Goal: Task Accomplishment & Management: Manage account settings

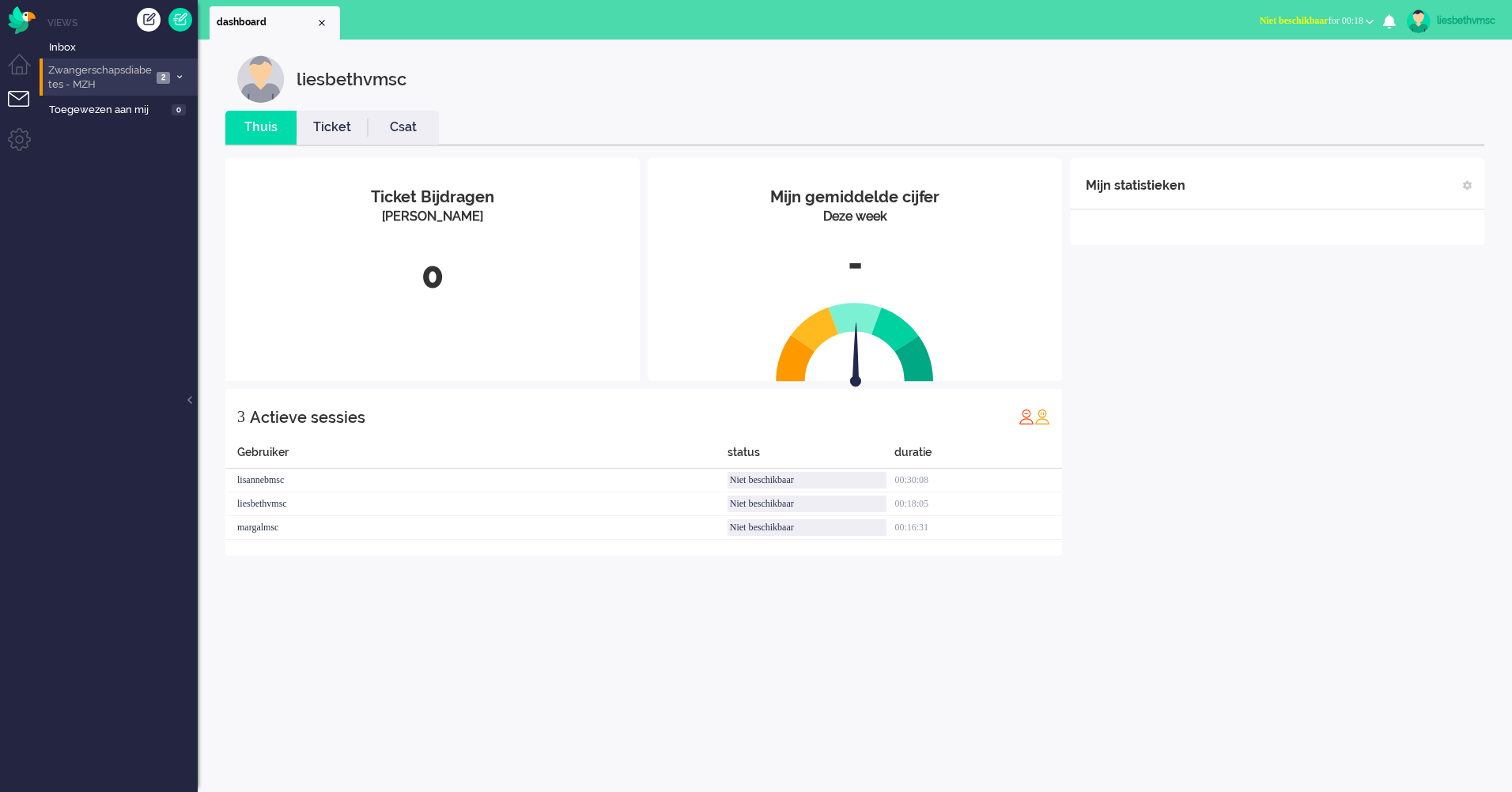
click at [93, 80] on span "Zwangerschapsdiabetes - MZH" at bounding box center [99, 77] width 106 height 29
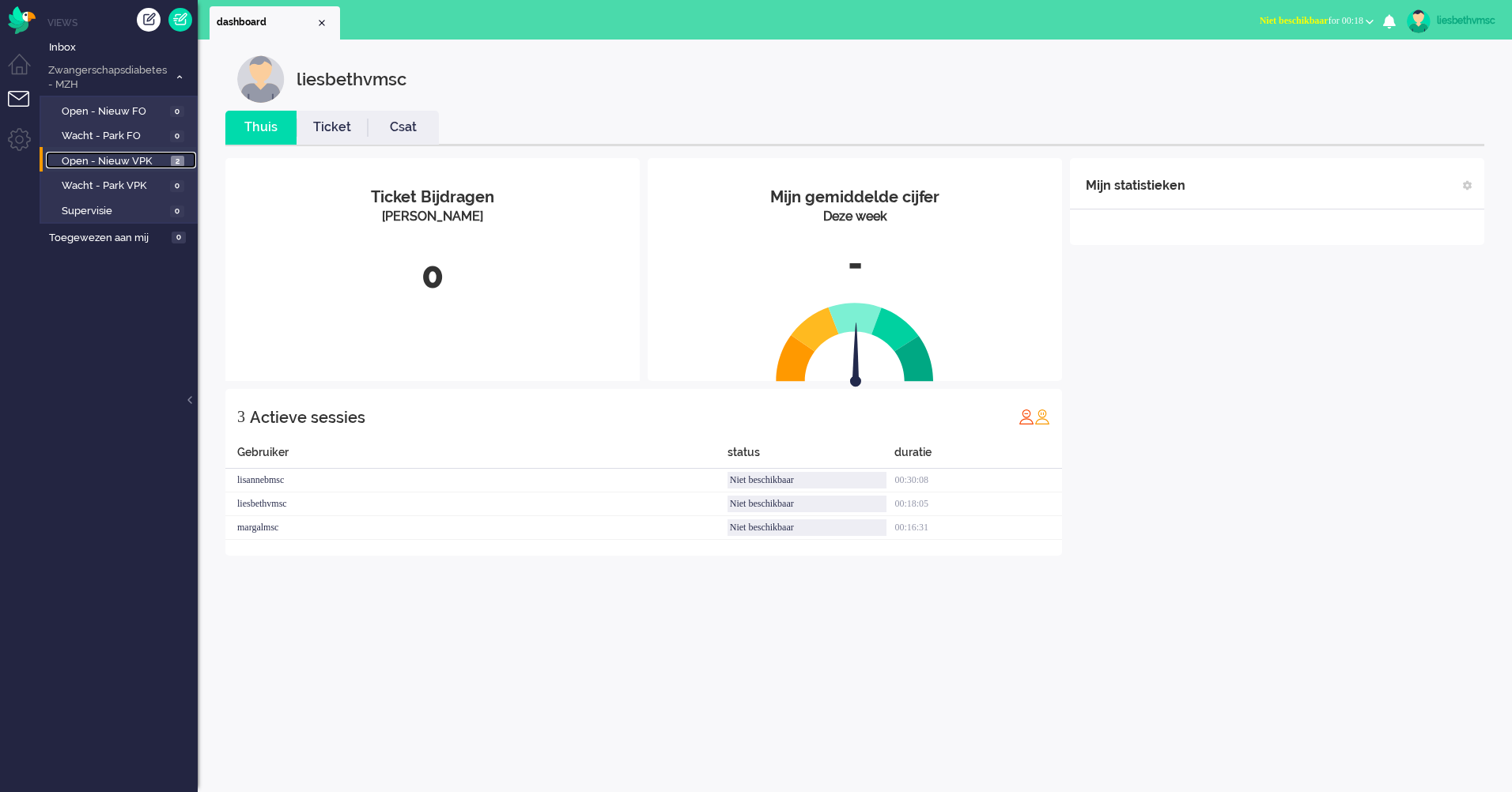
click at [126, 157] on span "Open - Nieuw VPK" at bounding box center [114, 161] width 105 height 15
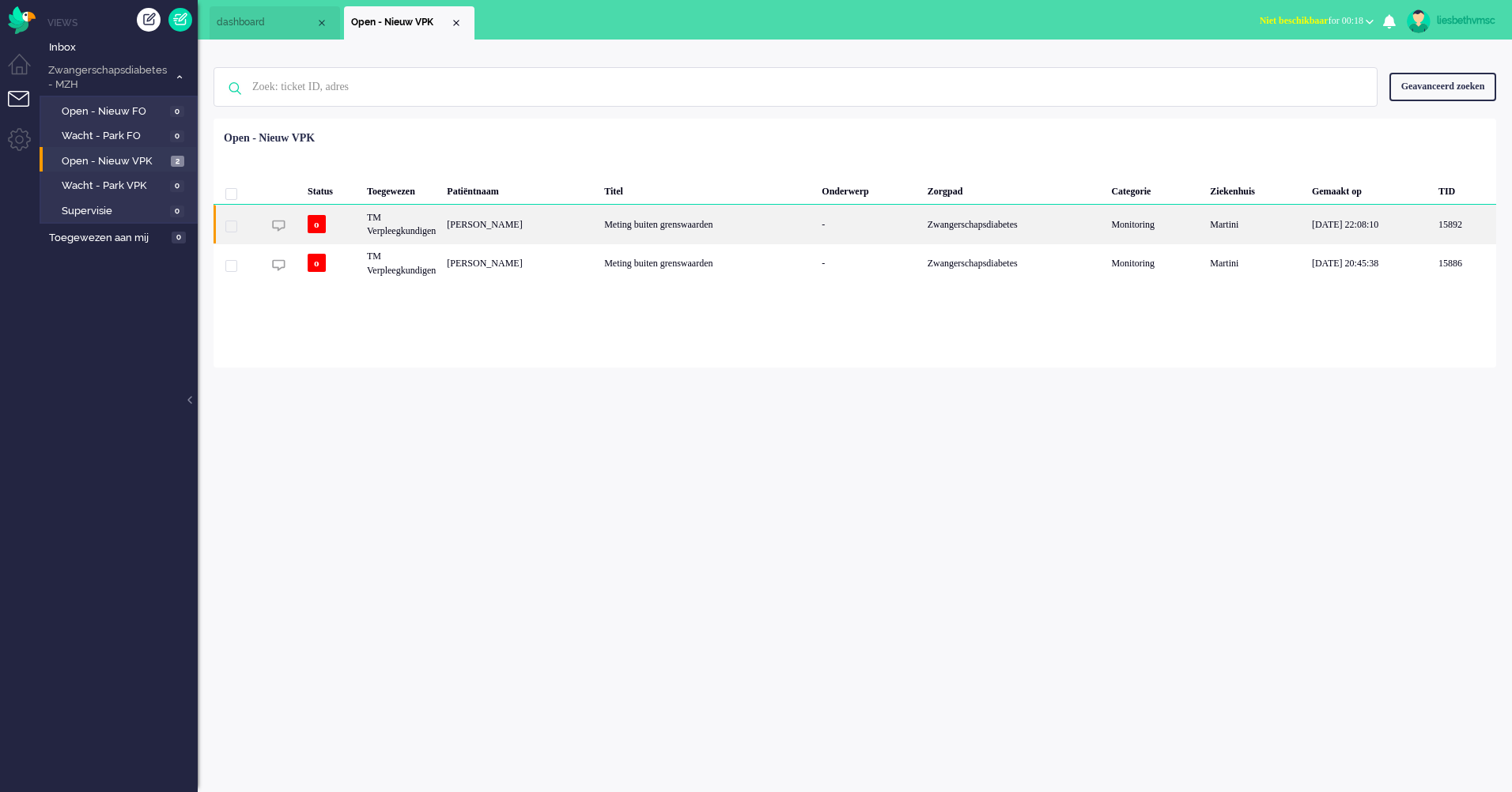
click at [480, 226] on div "Sadhana Khanal" at bounding box center [520, 224] width 158 height 39
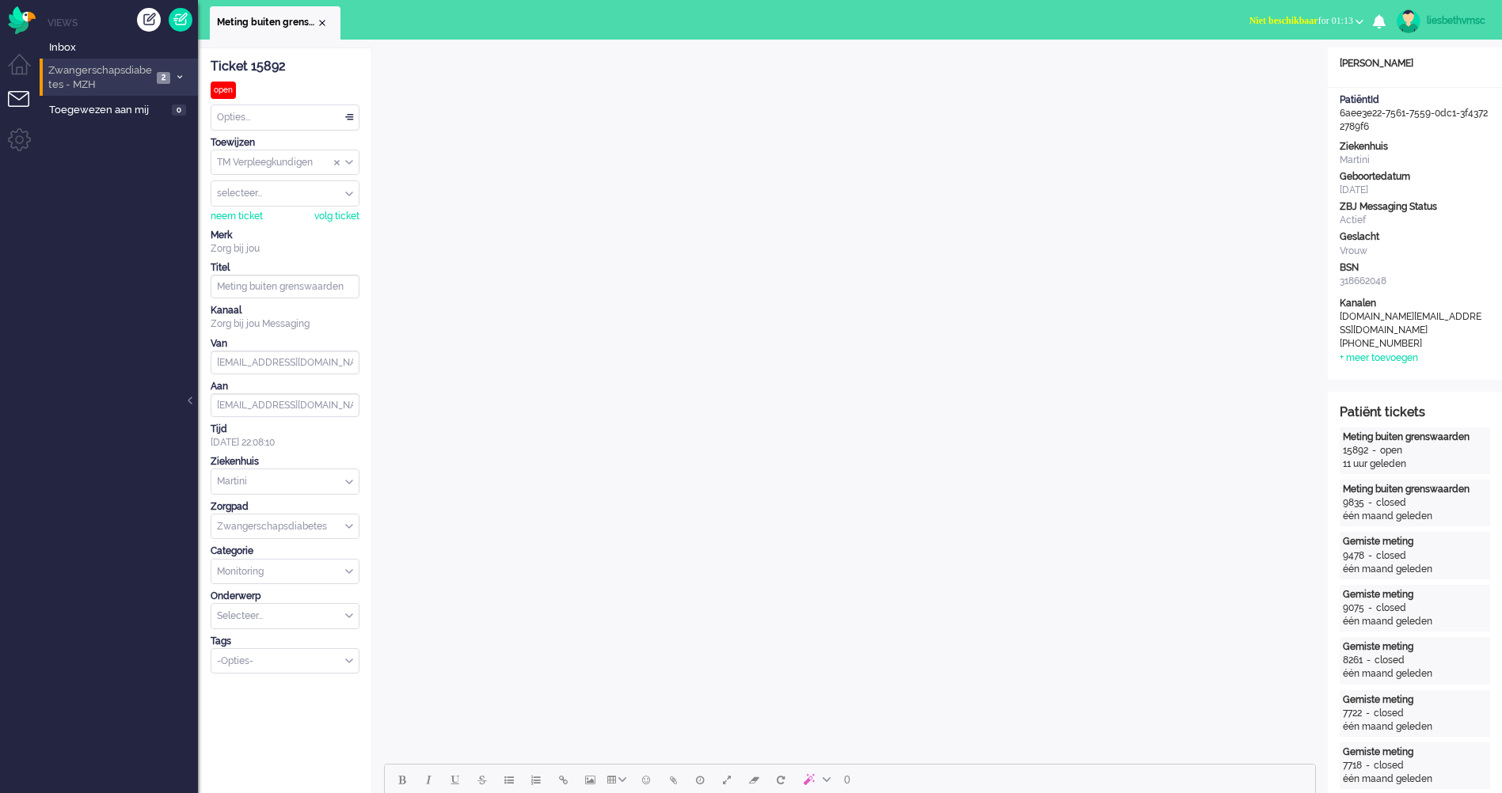
click at [77, 68] on span "Zwangerschapsdiabetes - MZH" at bounding box center [99, 77] width 106 height 29
click at [95, 68] on span "Zwangerschapsdiabetes - MZH" at bounding box center [99, 77] width 106 height 29
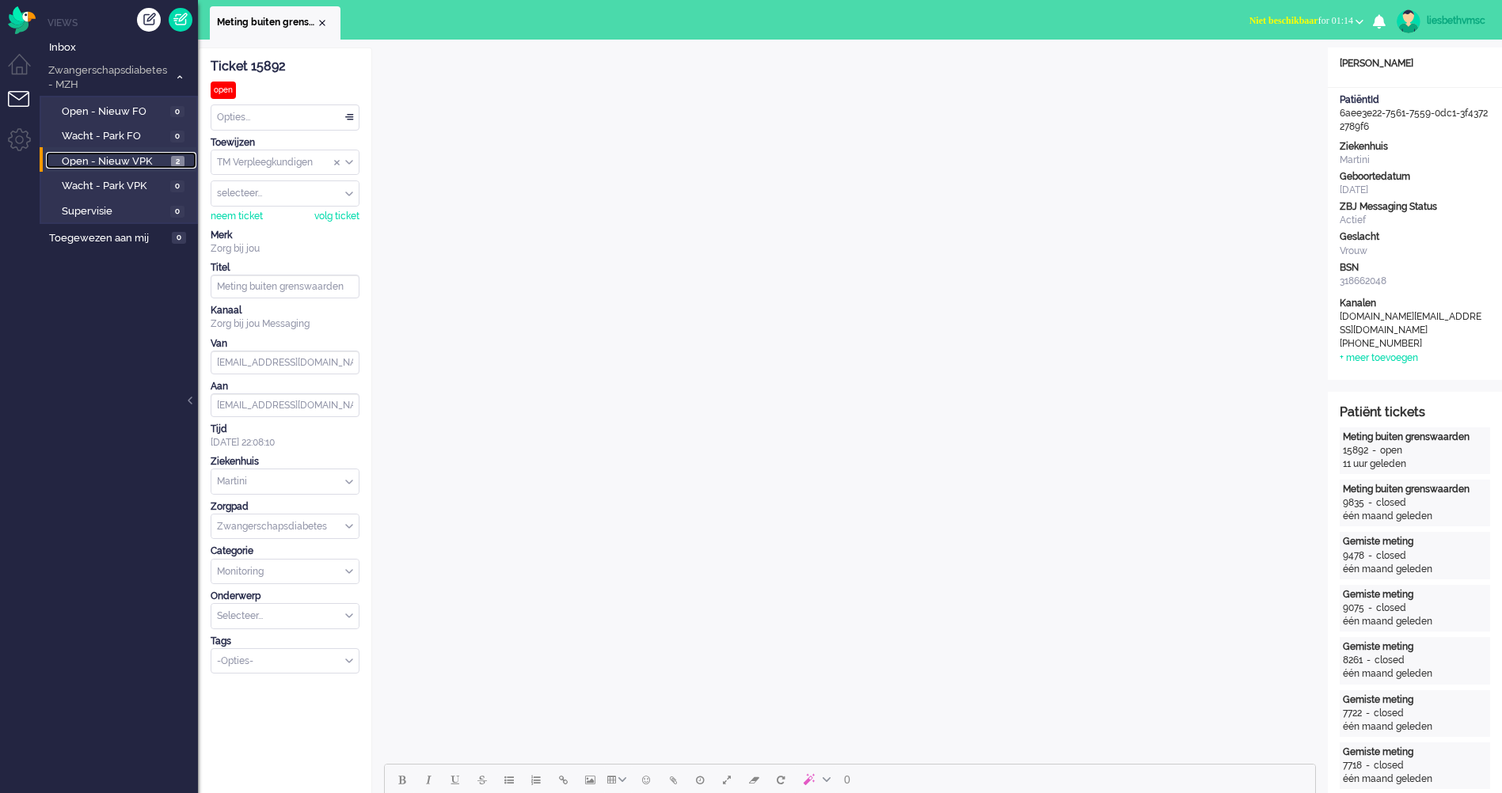
click at [108, 168] on span "Open - Nieuw VPK" at bounding box center [114, 161] width 105 height 15
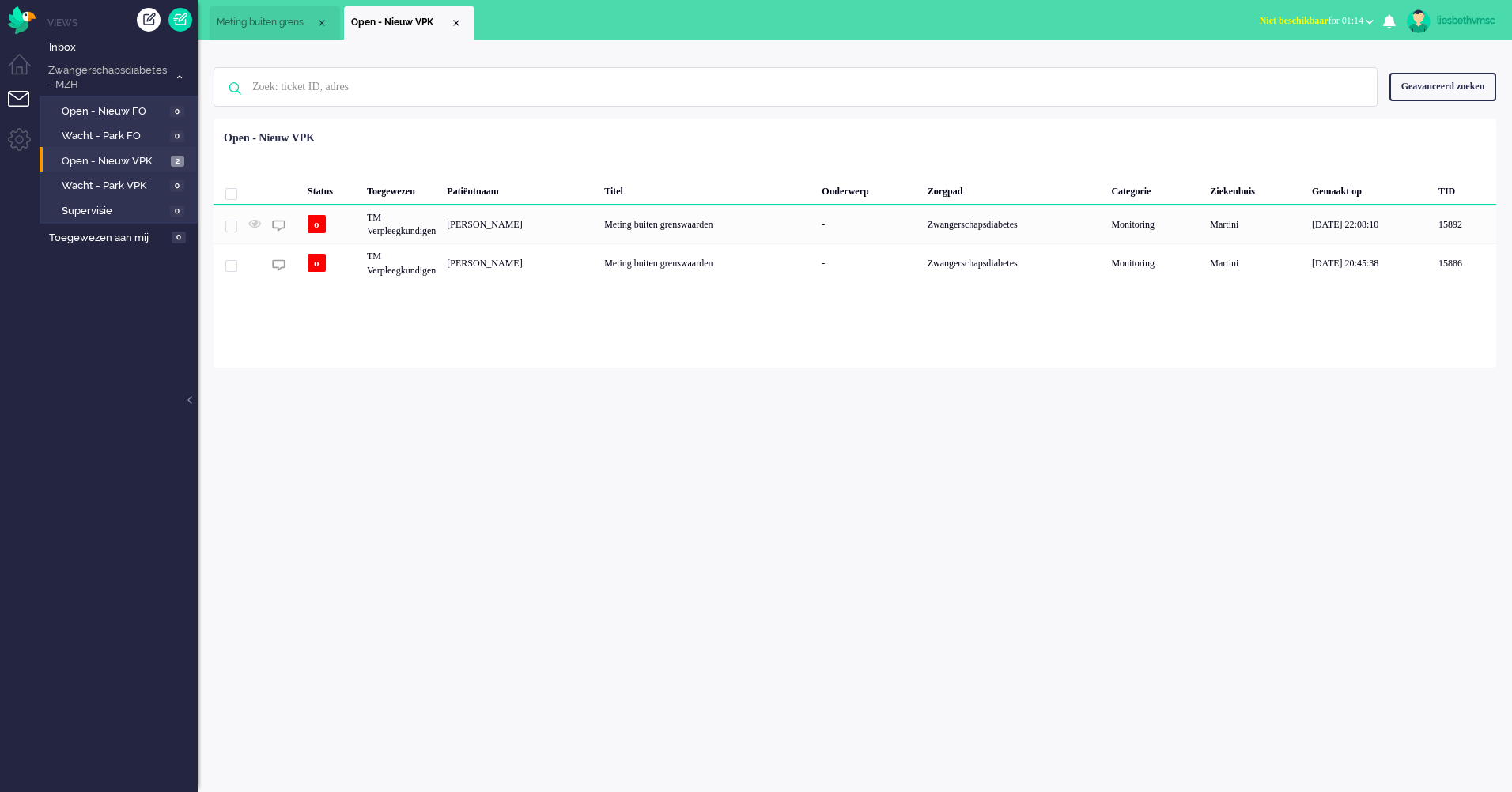
click at [640, 443] on div "ticket info editor timeline Ticket 15892 open Kijkend Opties... Zet Status Open…" at bounding box center [855, 416] width 1314 height 753
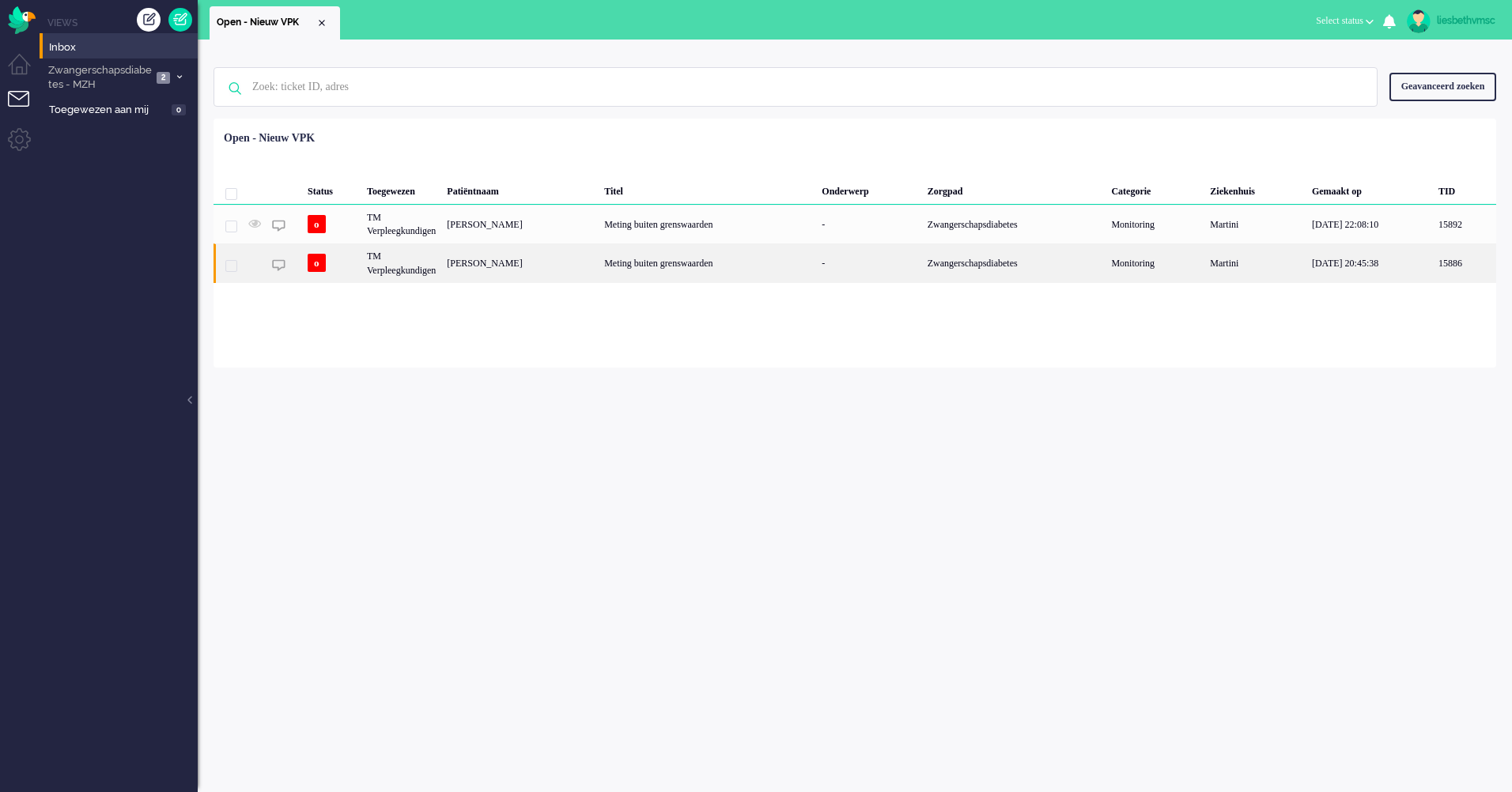
click at [513, 263] on div "[PERSON_NAME]" at bounding box center [520, 263] width 158 height 39
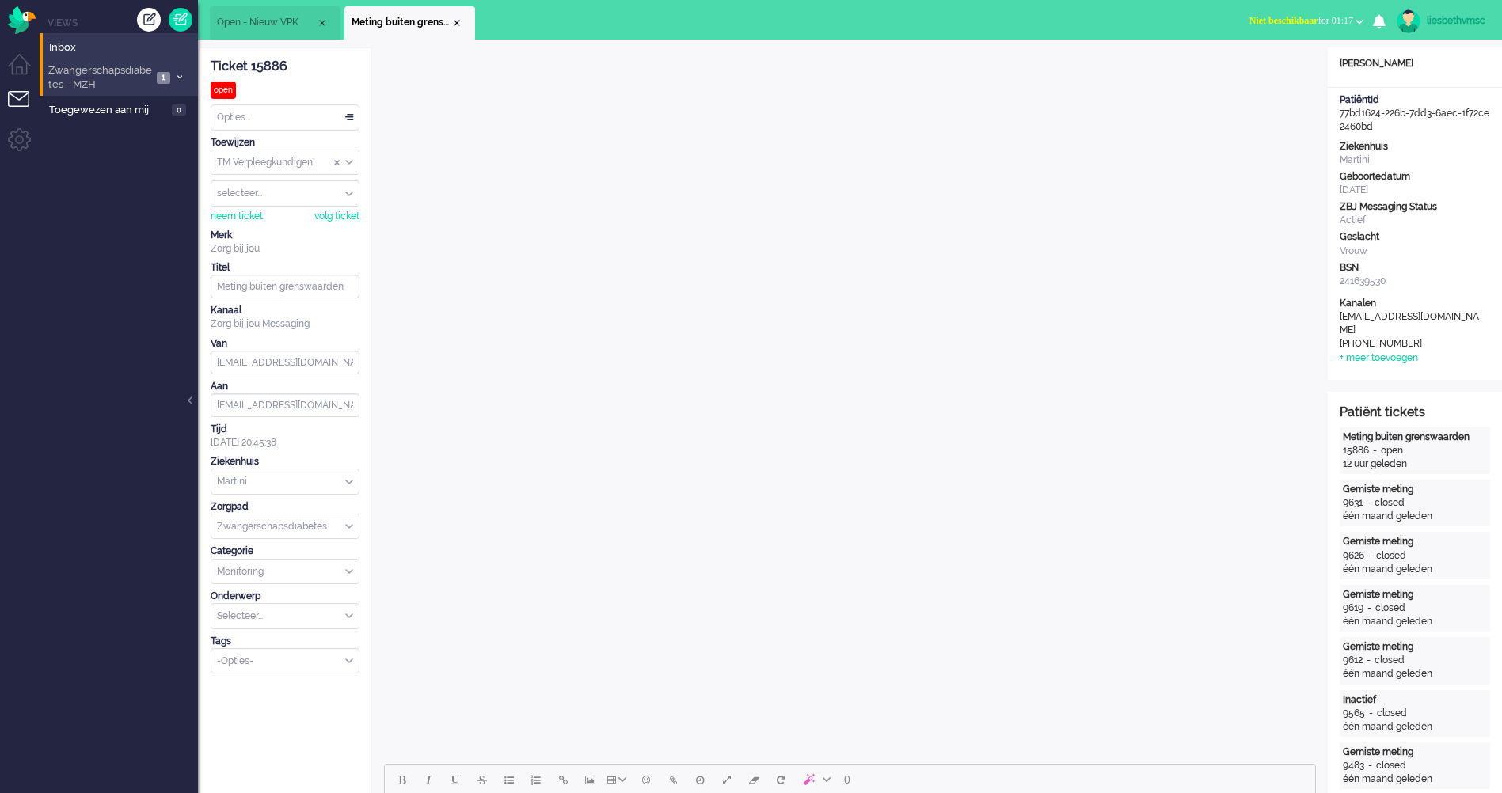
click at [69, 79] on span "Zwangerschapsdiabetes - MZH" at bounding box center [99, 77] width 106 height 29
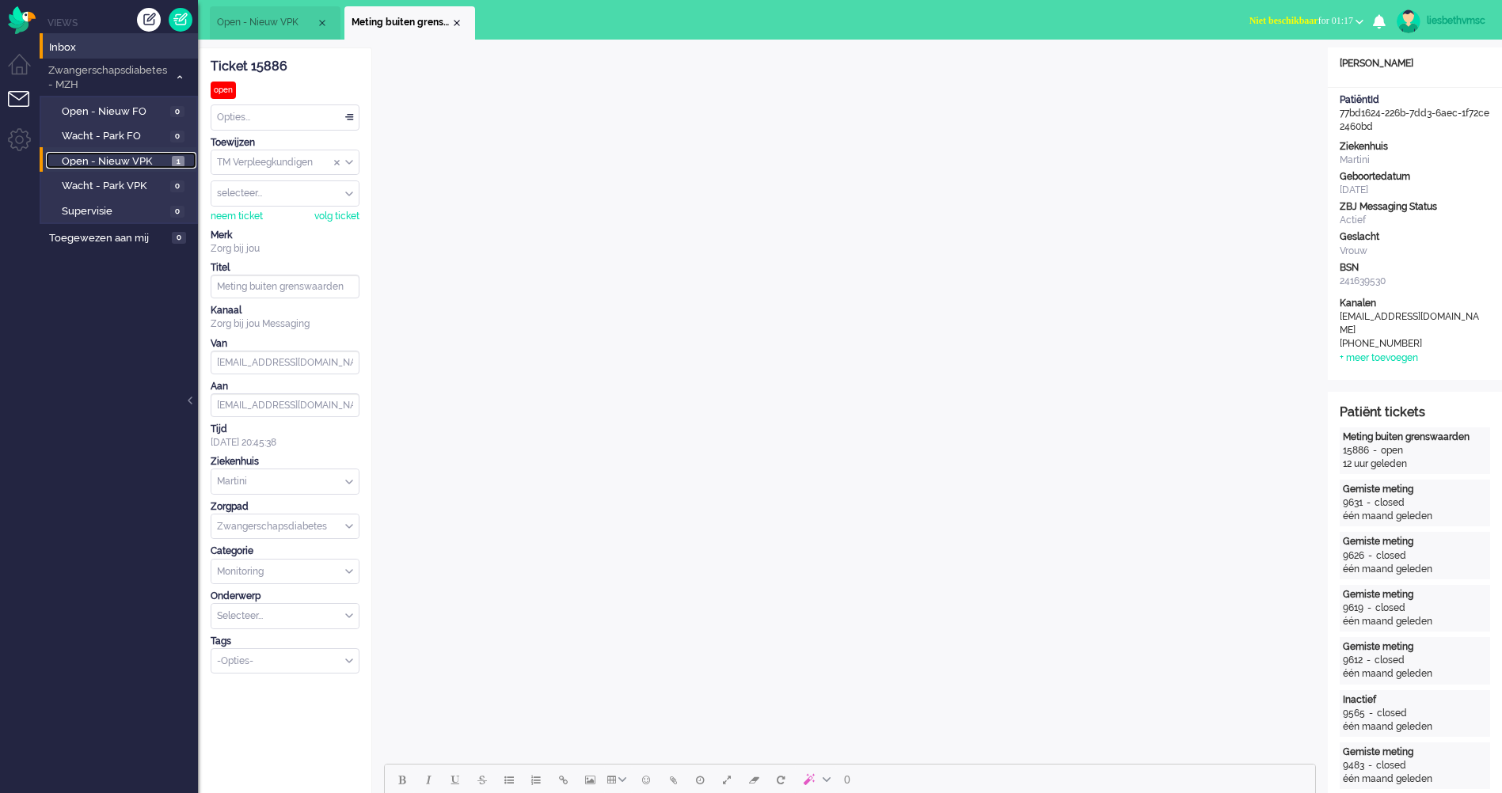
click at [105, 154] on span "Open - Nieuw VPK" at bounding box center [115, 161] width 106 height 15
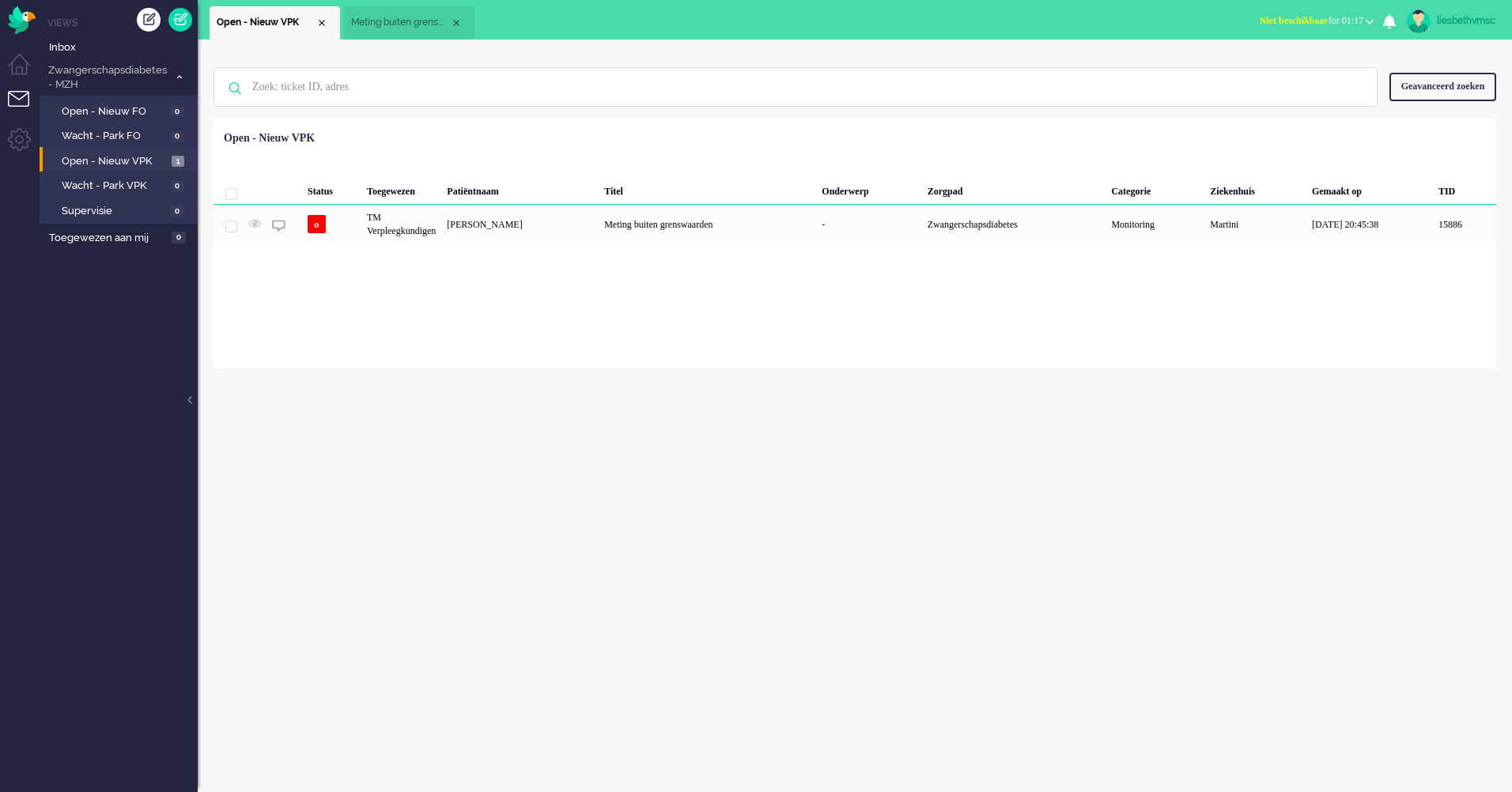
click at [578, 503] on div "Geen zoekresultaten Probeer nog eens Geavanceerd zoeken Geavanceerd zoeken Tick…" at bounding box center [855, 416] width 1314 height 753
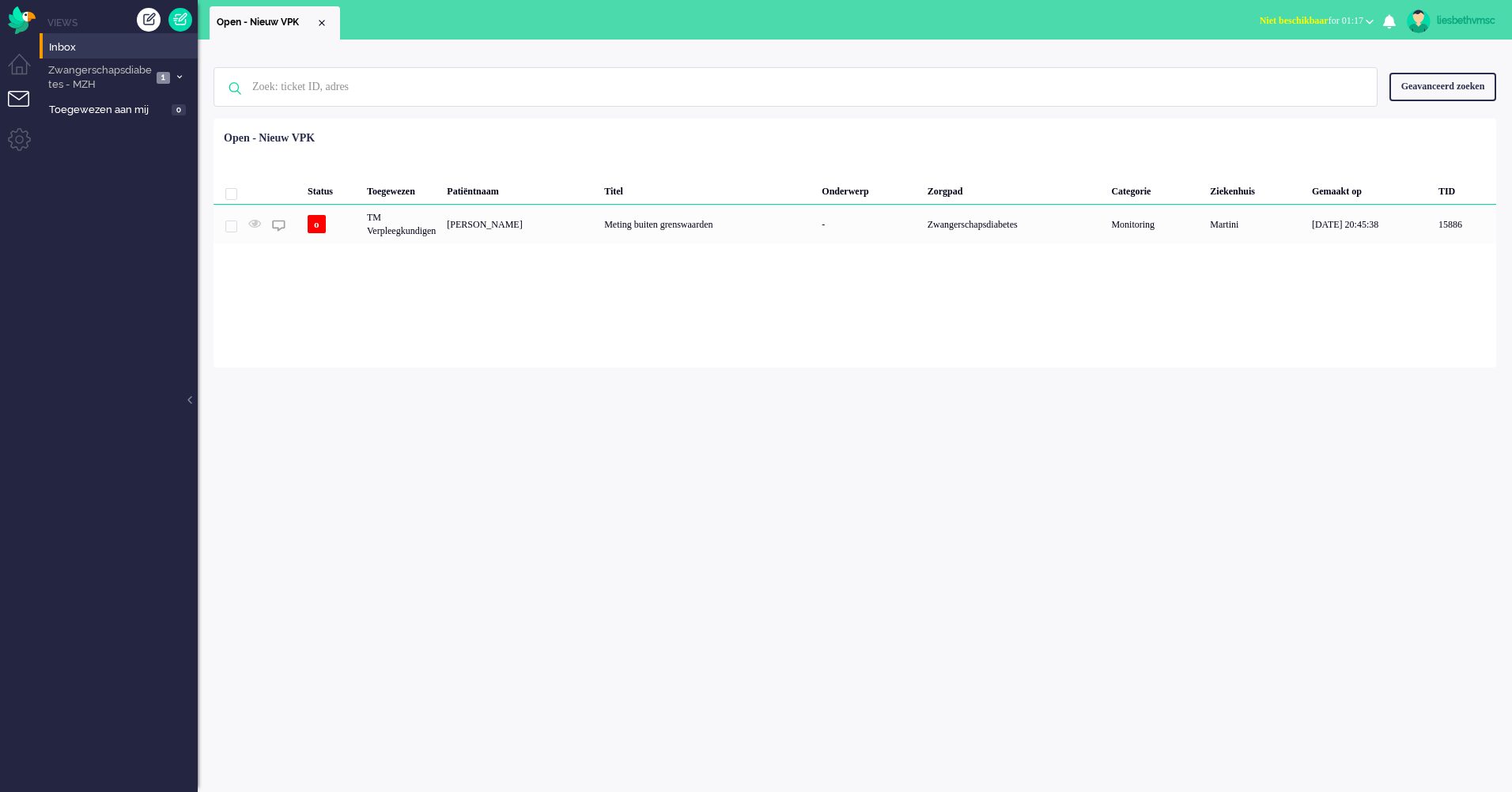
click at [763, 554] on div "Geen zoekresultaten Probeer nog eens Geavanceerd zoeken Geavanceerd zoeken Tick…" at bounding box center [855, 416] width 1314 height 753
drag, startPoint x: 768, startPoint y: 431, endPoint x: 501, endPoint y: 29, distance: 482.6
click at [768, 428] on div "Geen zoekresultaten Probeer nog eens Geavanceerd zoeken Geavanceerd zoeken Tick…" at bounding box center [855, 416] width 1314 height 753
click at [105, 70] on span "Zwangerschapsdiabetes - MZH" at bounding box center [99, 77] width 106 height 29
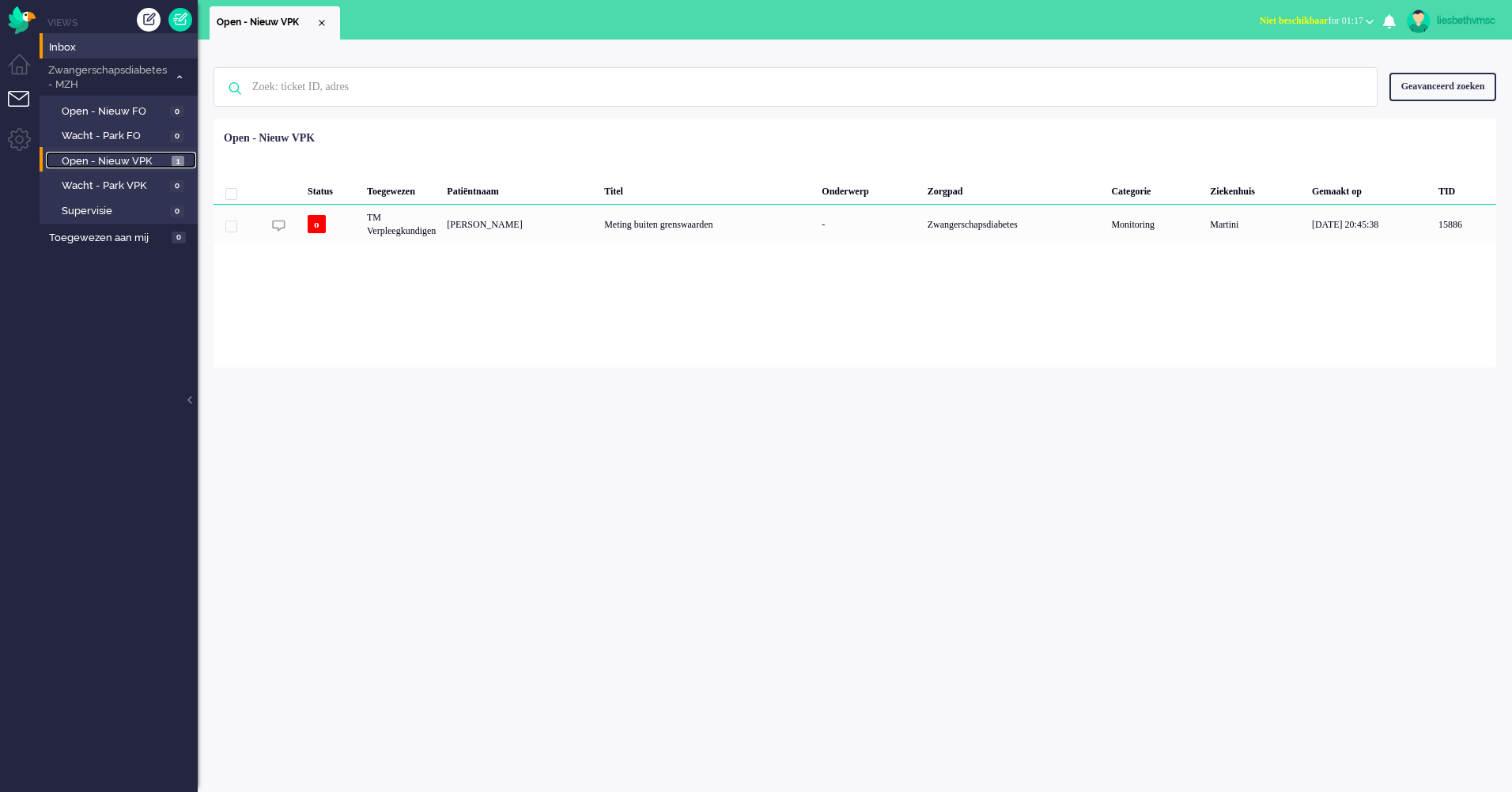
click at [108, 156] on span "Open - Nieuw VPK" at bounding box center [115, 161] width 106 height 15
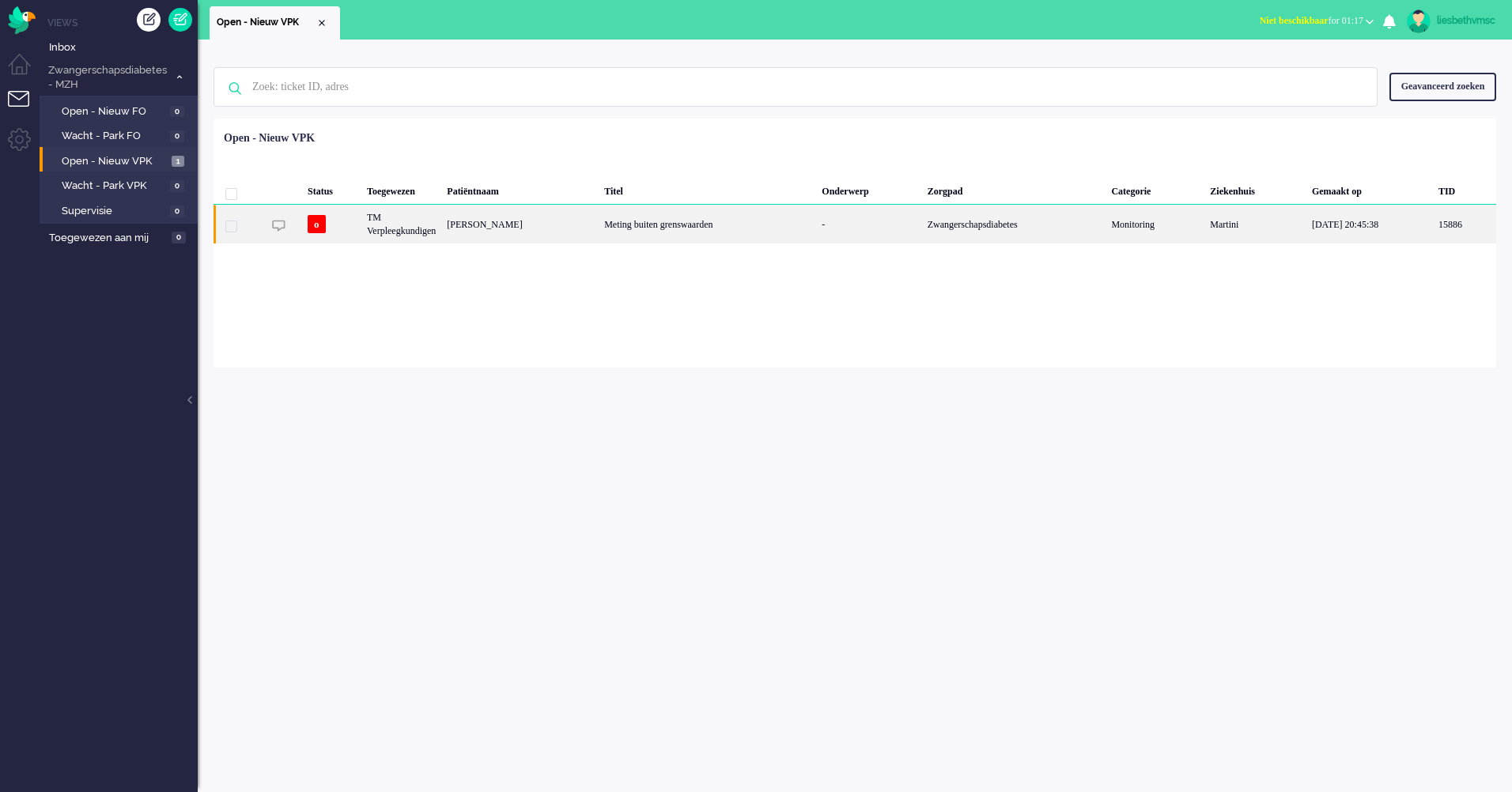
click at [694, 231] on div "Meting buiten grenswaarden" at bounding box center [707, 224] width 218 height 39
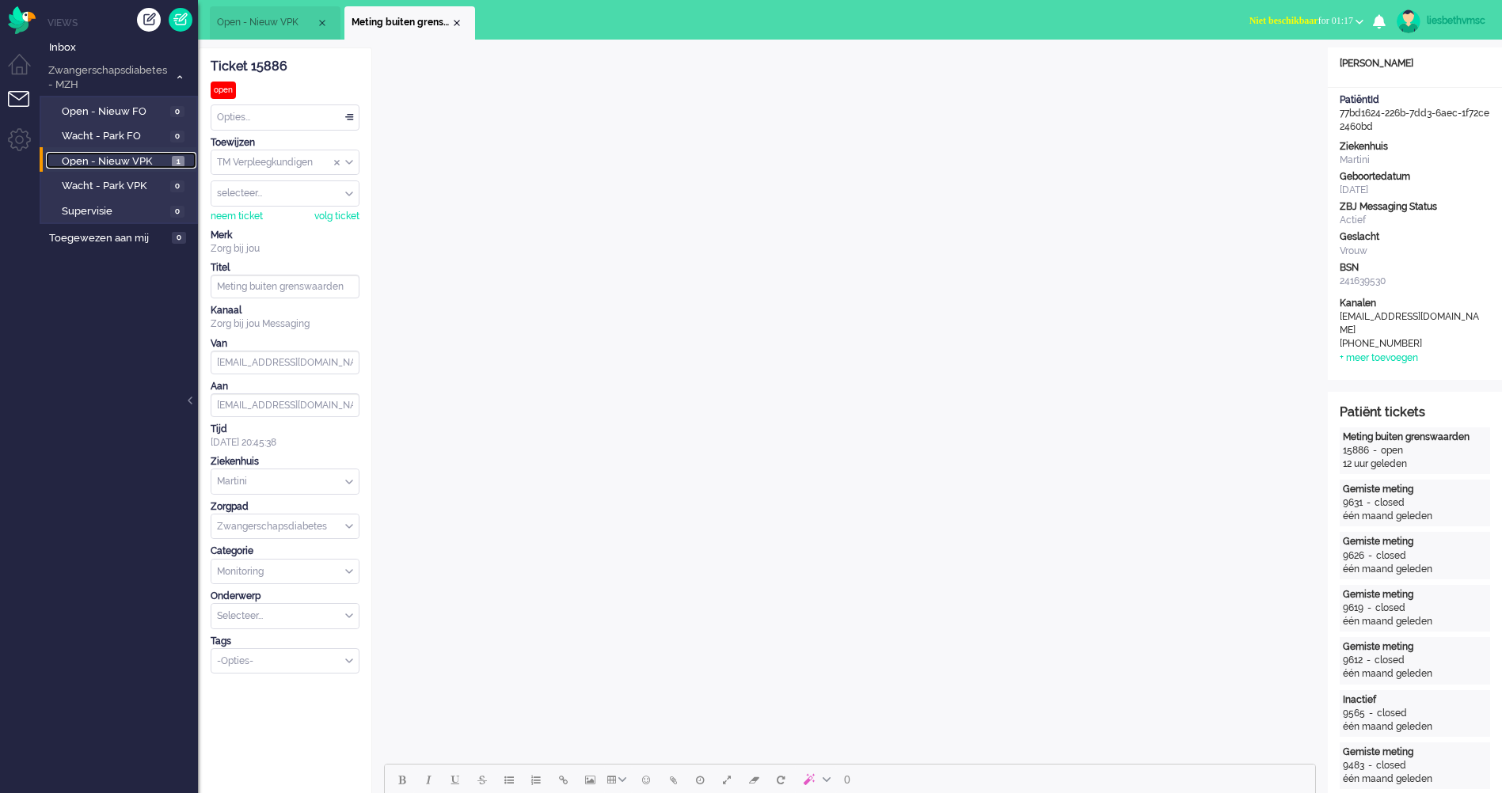
click at [89, 159] on span "Open - Nieuw VPK" at bounding box center [115, 161] width 106 height 15
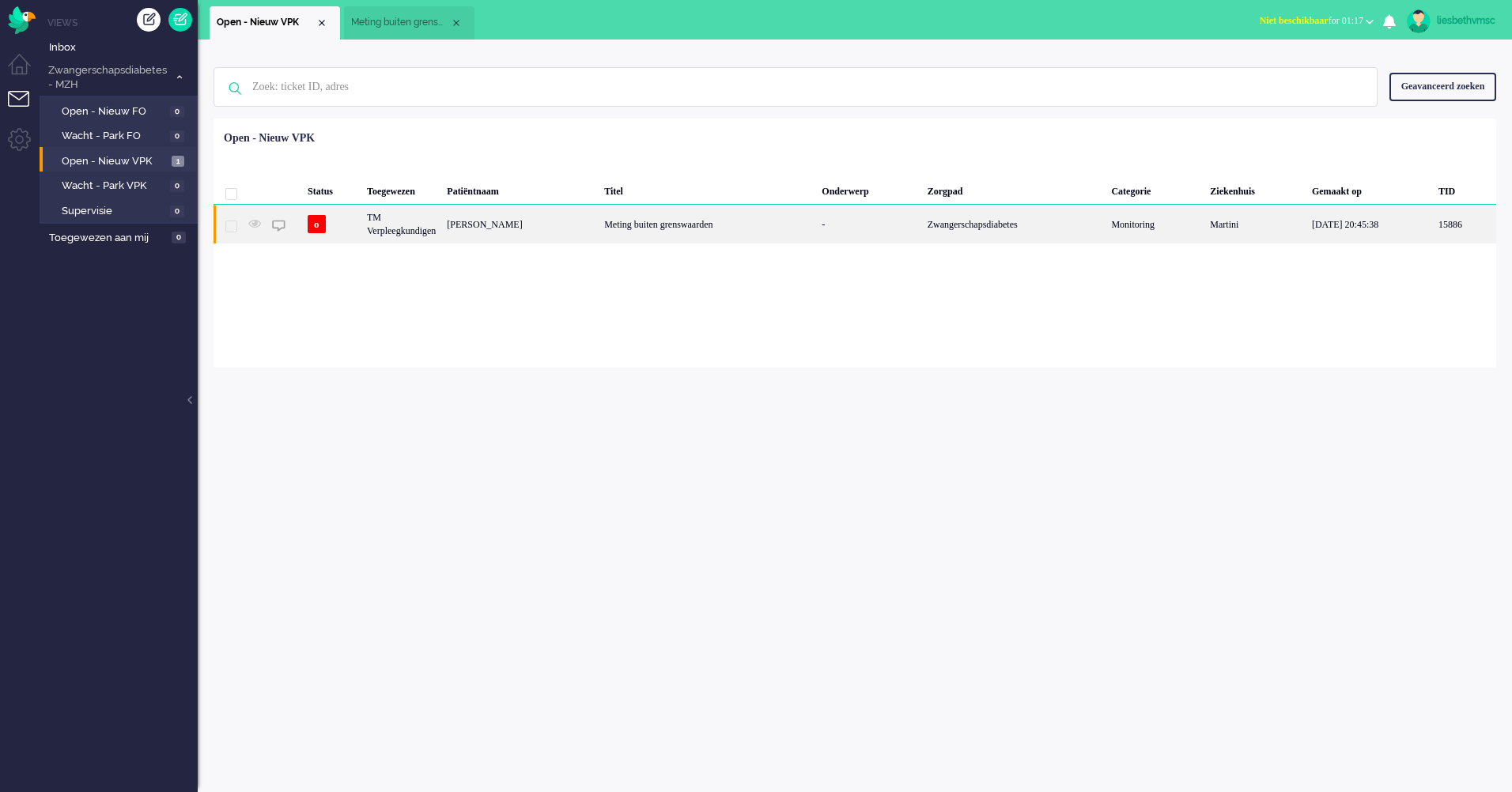
click at [423, 226] on div "TM Verpleegkundigen" at bounding box center [401, 224] width 80 height 39
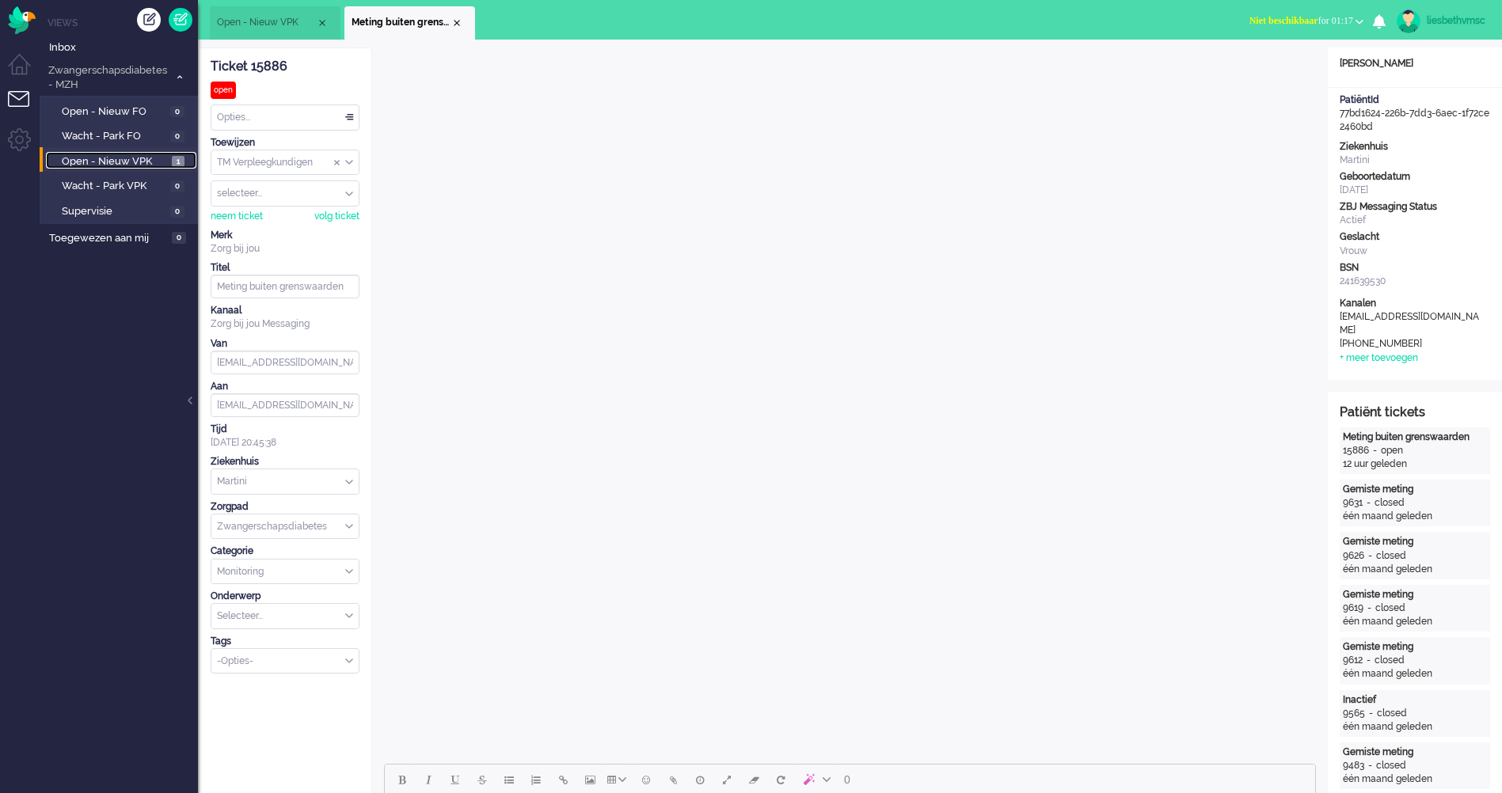
click at [97, 158] on span "Open - Nieuw VPK" at bounding box center [115, 161] width 106 height 15
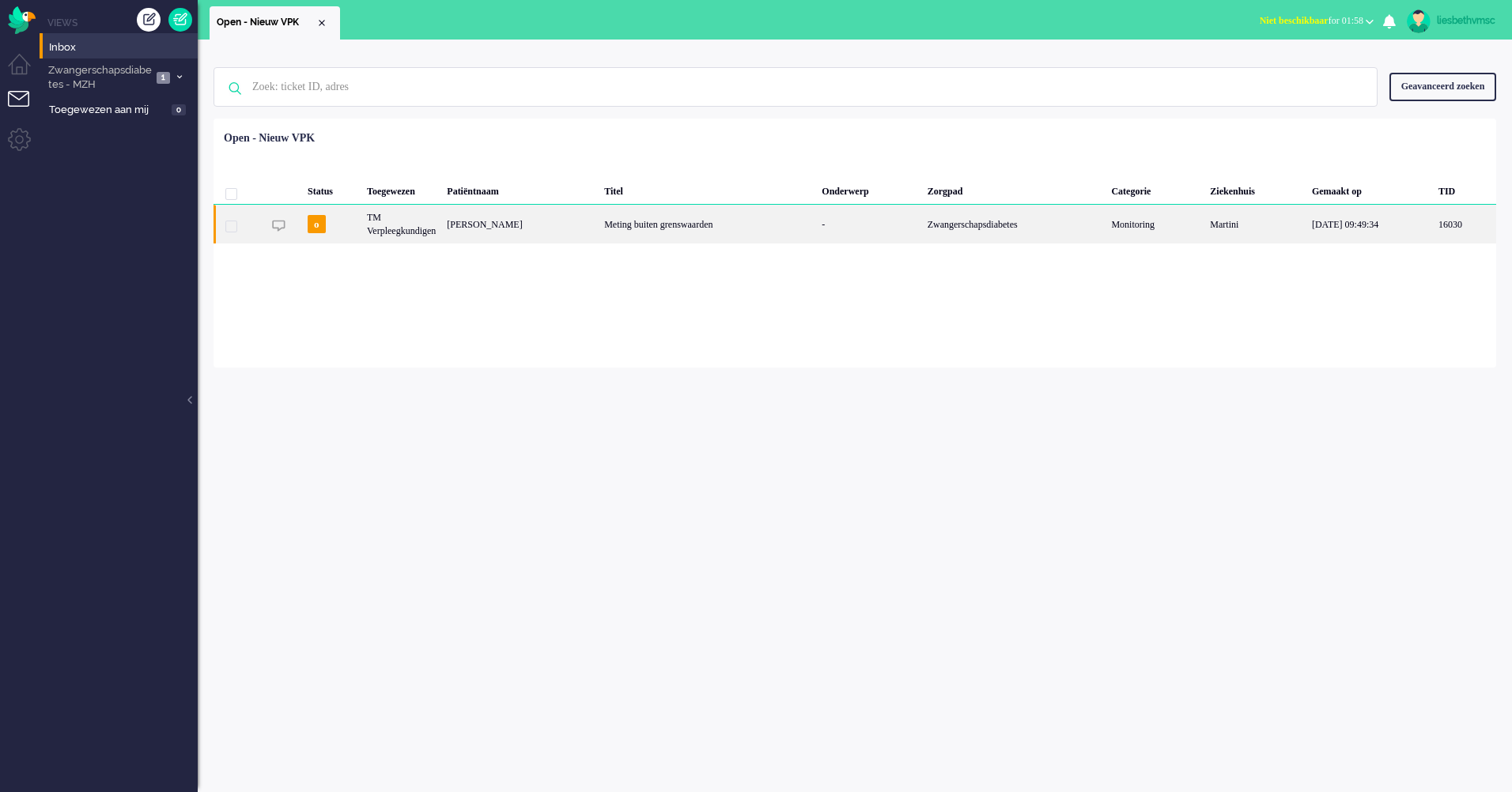
click at [432, 230] on div "TM Verpleegkundigen" at bounding box center [401, 224] width 80 height 39
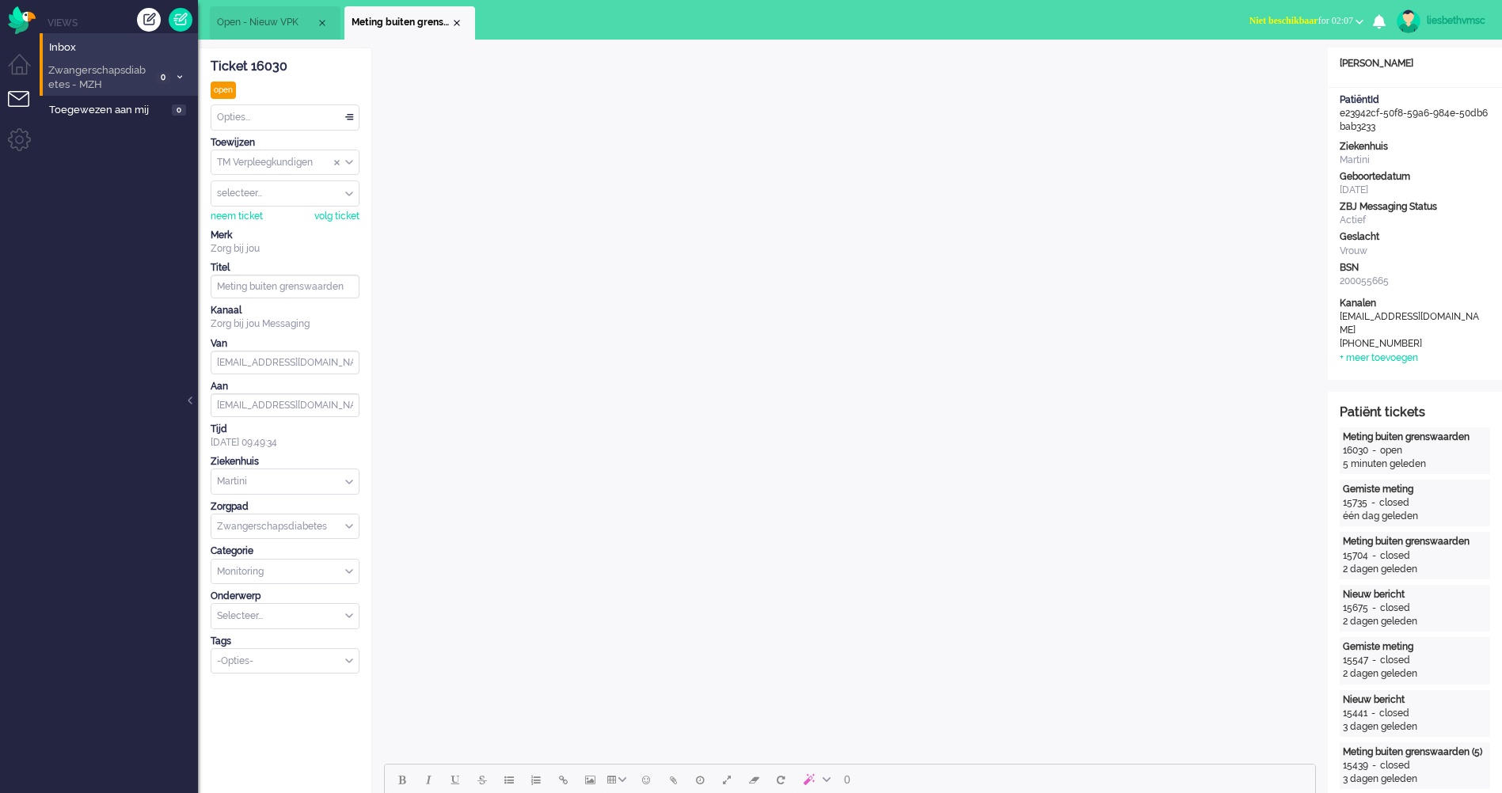
click at [104, 78] on span "Zwangerschapsdiabetes - MZH" at bounding box center [98, 77] width 105 height 29
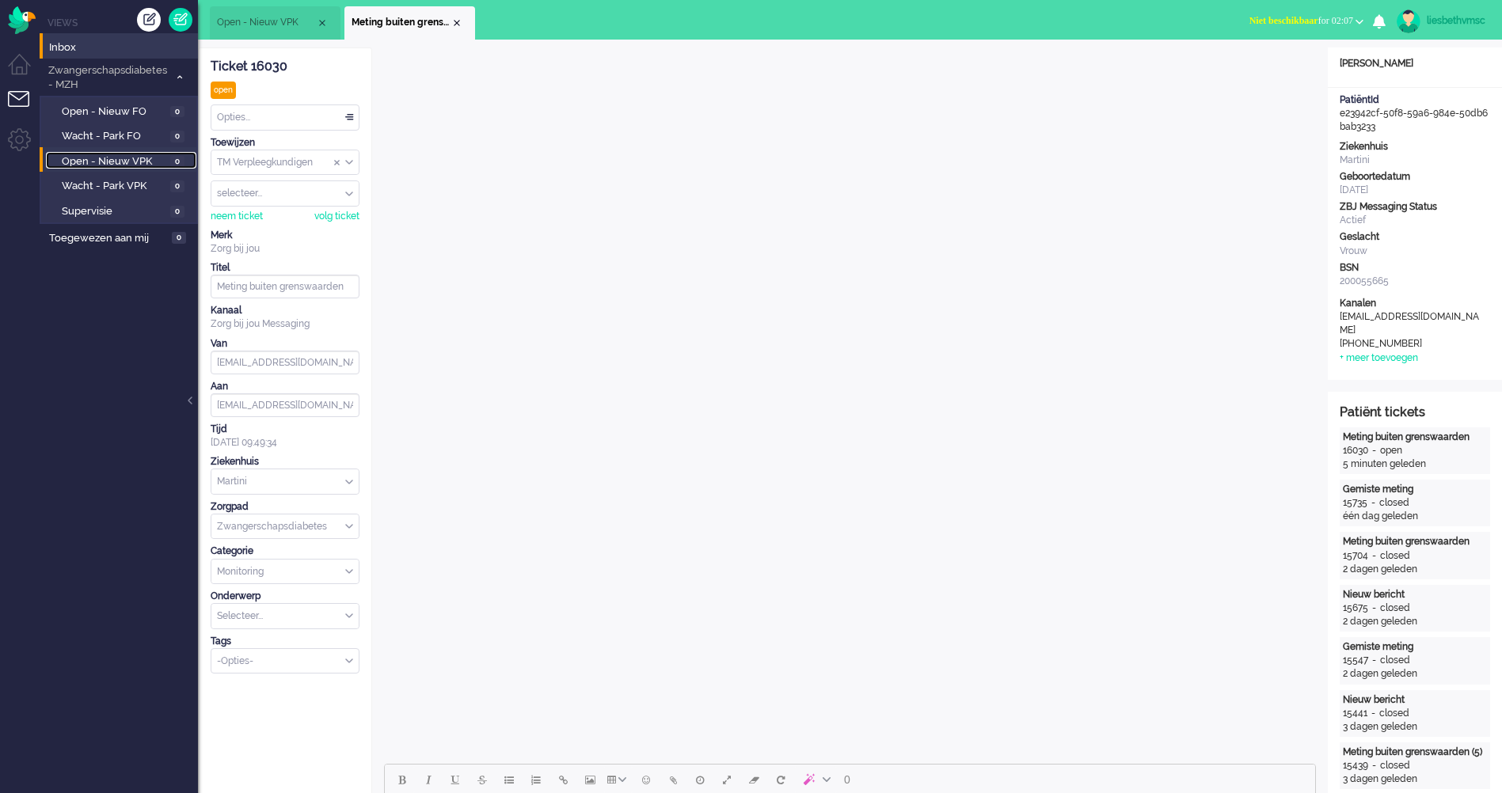
click at [115, 158] on span "Open - Nieuw VPK" at bounding box center [114, 161] width 105 height 15
